Goal: Entertainment & Leisure: Consume media (video, audio)

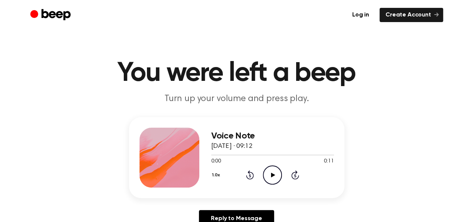
click at [267, 176] on icon "Play Audio" at bounding box center [272, 174] width 19 height 19
click at [273, 171] on icon "Play Audio" at bounding box center [272, 174] width 19 height 19
click at [263, 174] on div "1.0x Rewind 5 seconds Play Audio Skip 5 seconds" at bounding box center [272, 174] width 123 height 19
click at [267, 174] on icon "Play Audio" at bounding box center [272, 174] width 19 height 19
